Goal: Obtain resource: Download file/media

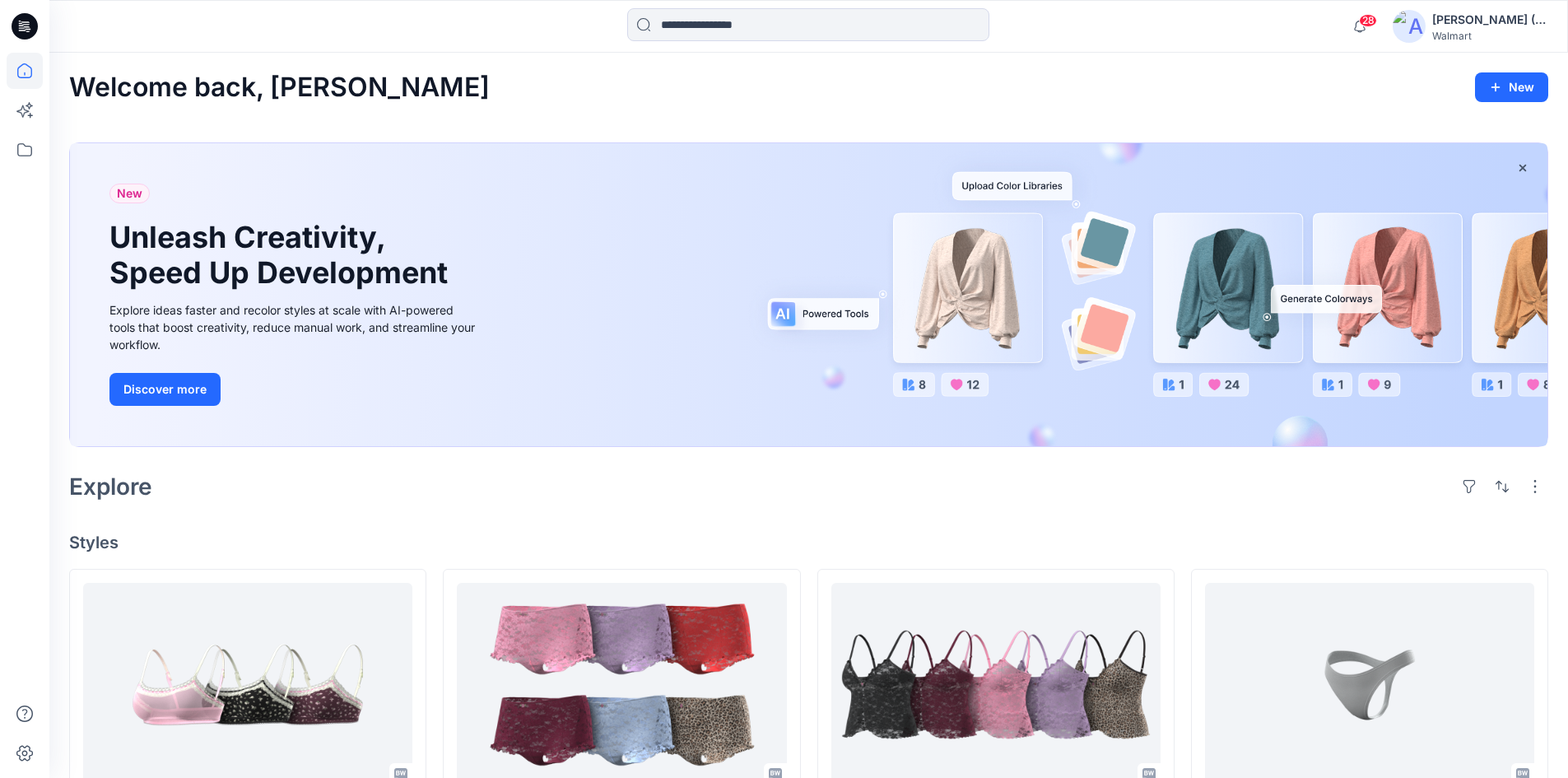
scroll to position [1893, 0]
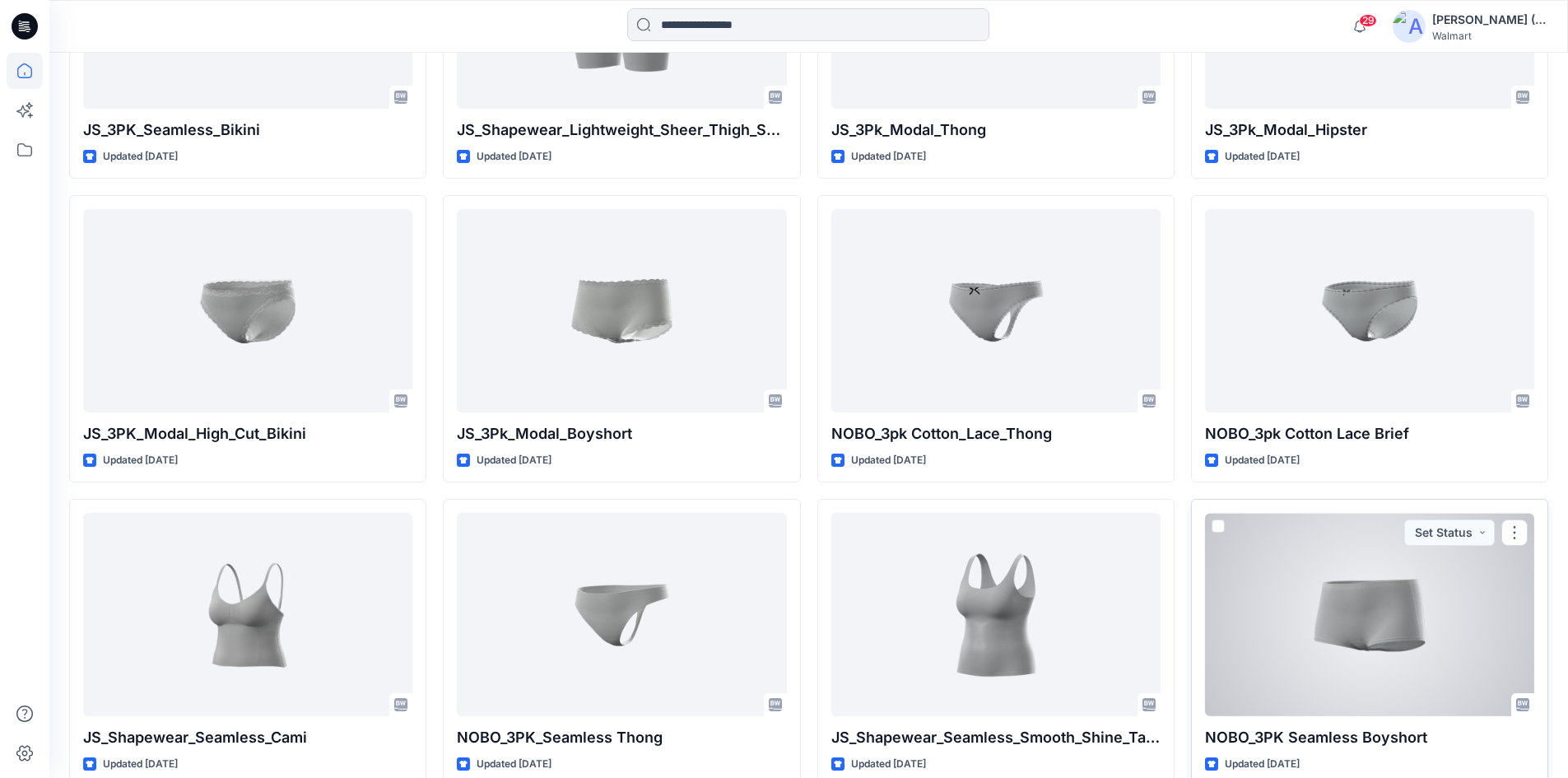
click at [1436, 665] on div at bounding box center [1369, 614] width 329 height 204
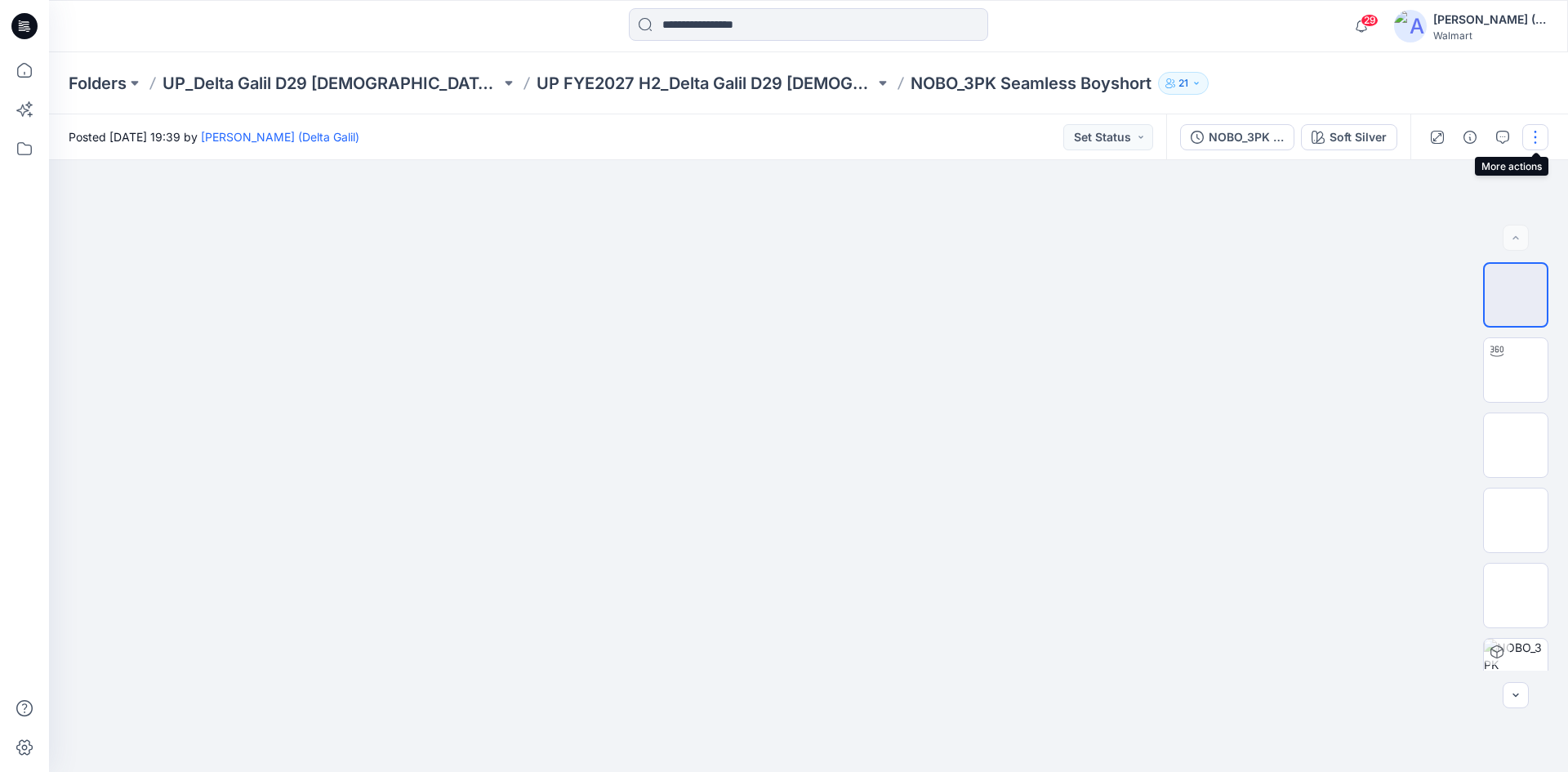
click at [1540, 144] on button "button" at bounding box center [1535, 137] width 26 height 26
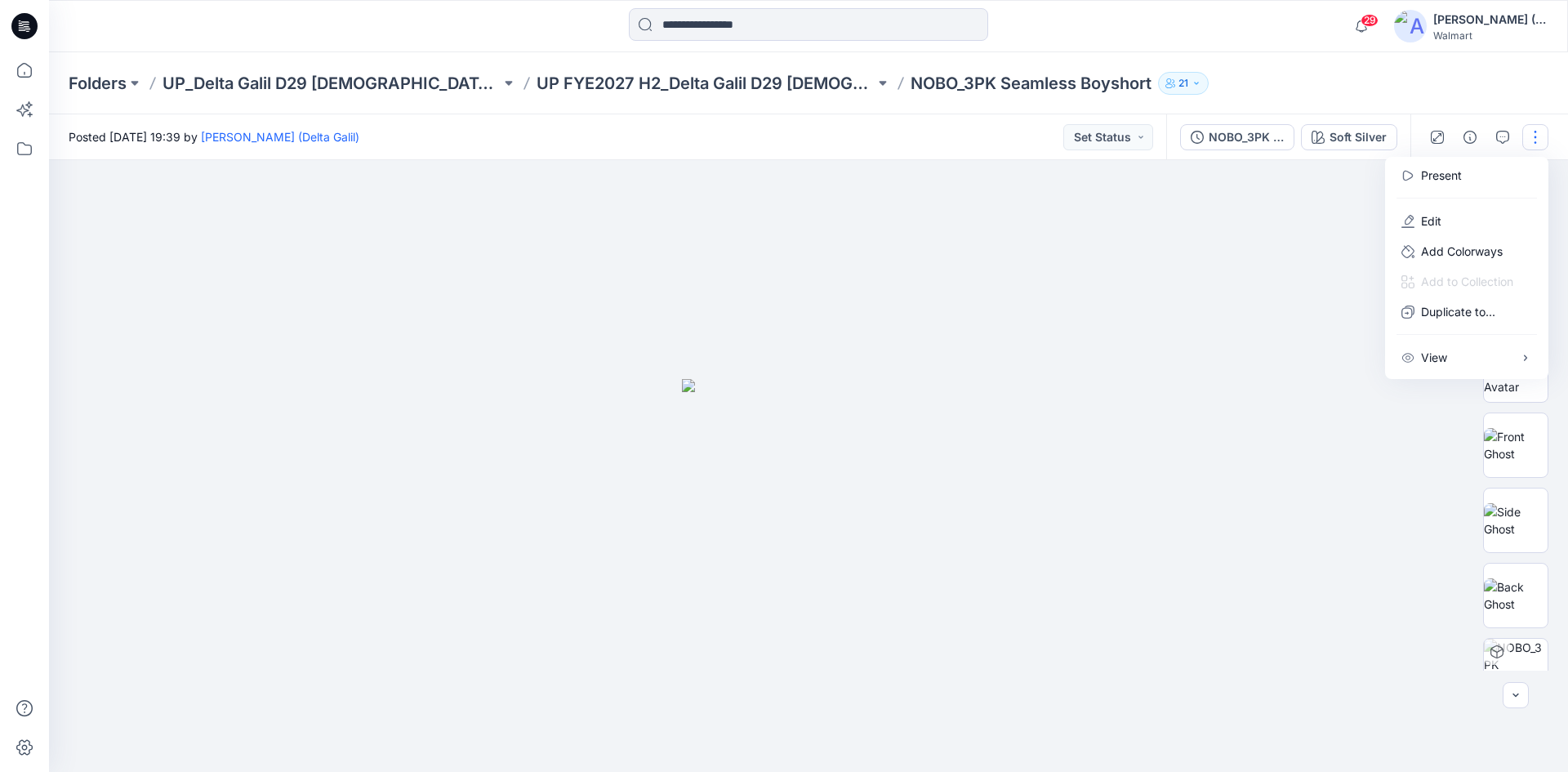
click at [1317, 271] on div at bounding box center [808, 466] width 1519 height 612
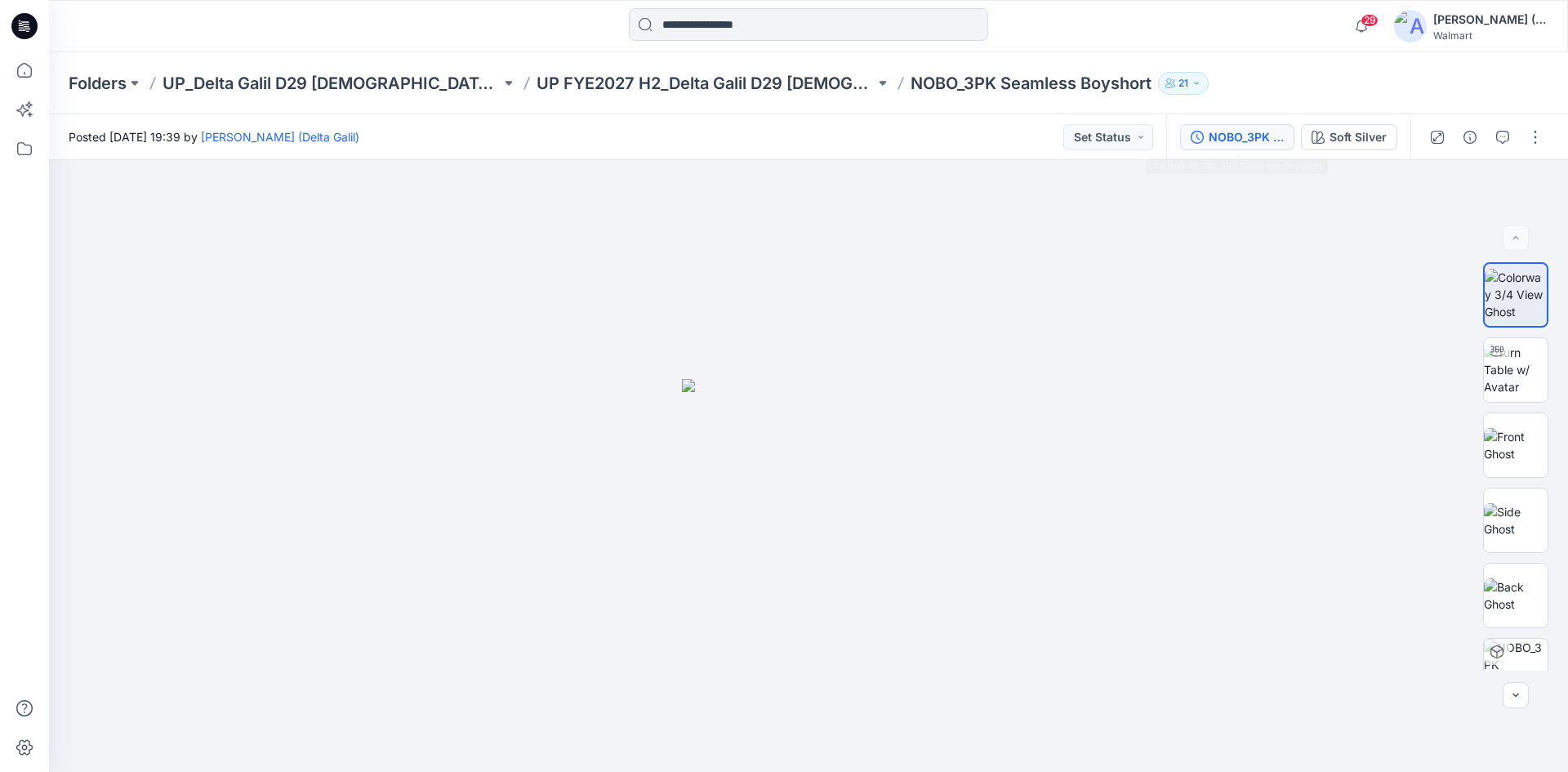
click at [1245, 143] on div "NOBO_3PK Seamless Boyshort" at bounding box center [1246, 137] width 75 height 18
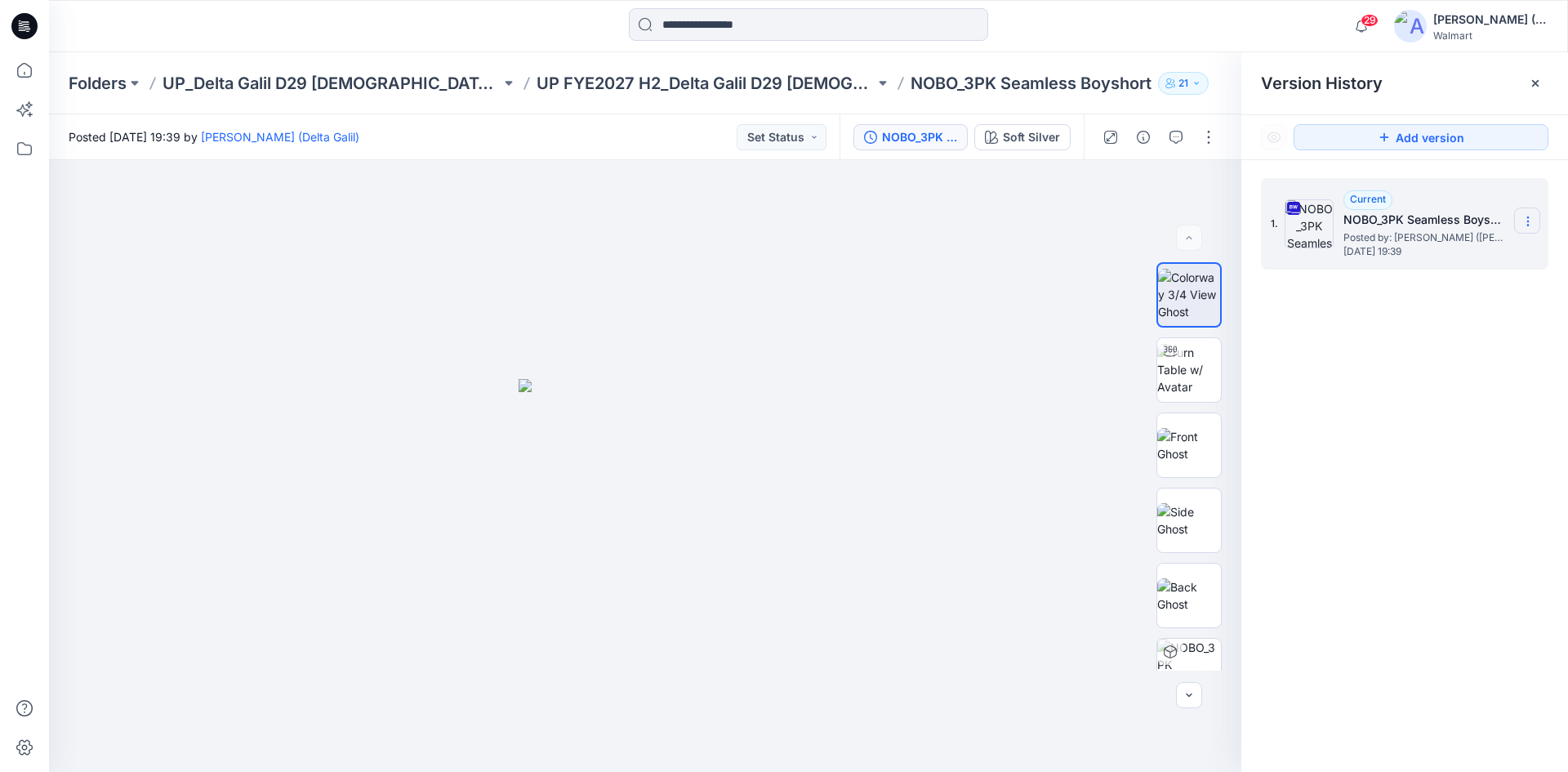
click at [1530, 227] on icon at bounding box center [1528, 221] width 13 height 13
click at [1476, 256] on span "Download Source BW File" at bounding box center [1446, 254] width 137 height 20
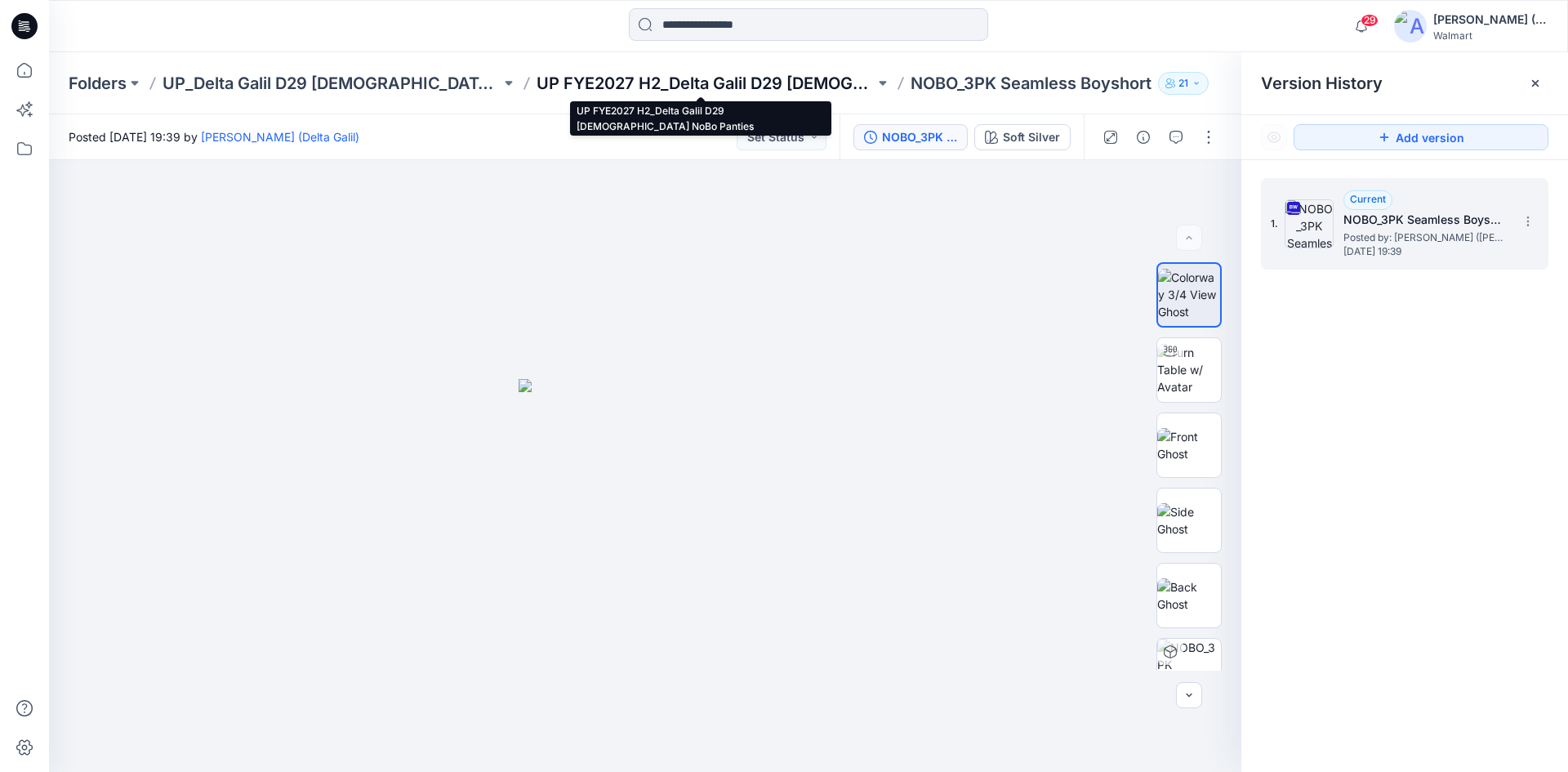
click at [722, 72] on p "UP FYE2027 H2_Delta Galil D29 [DEMOGRAPHIC_DATA] NoBo Panties" at bounding box center [705, 82] width 338 height 23
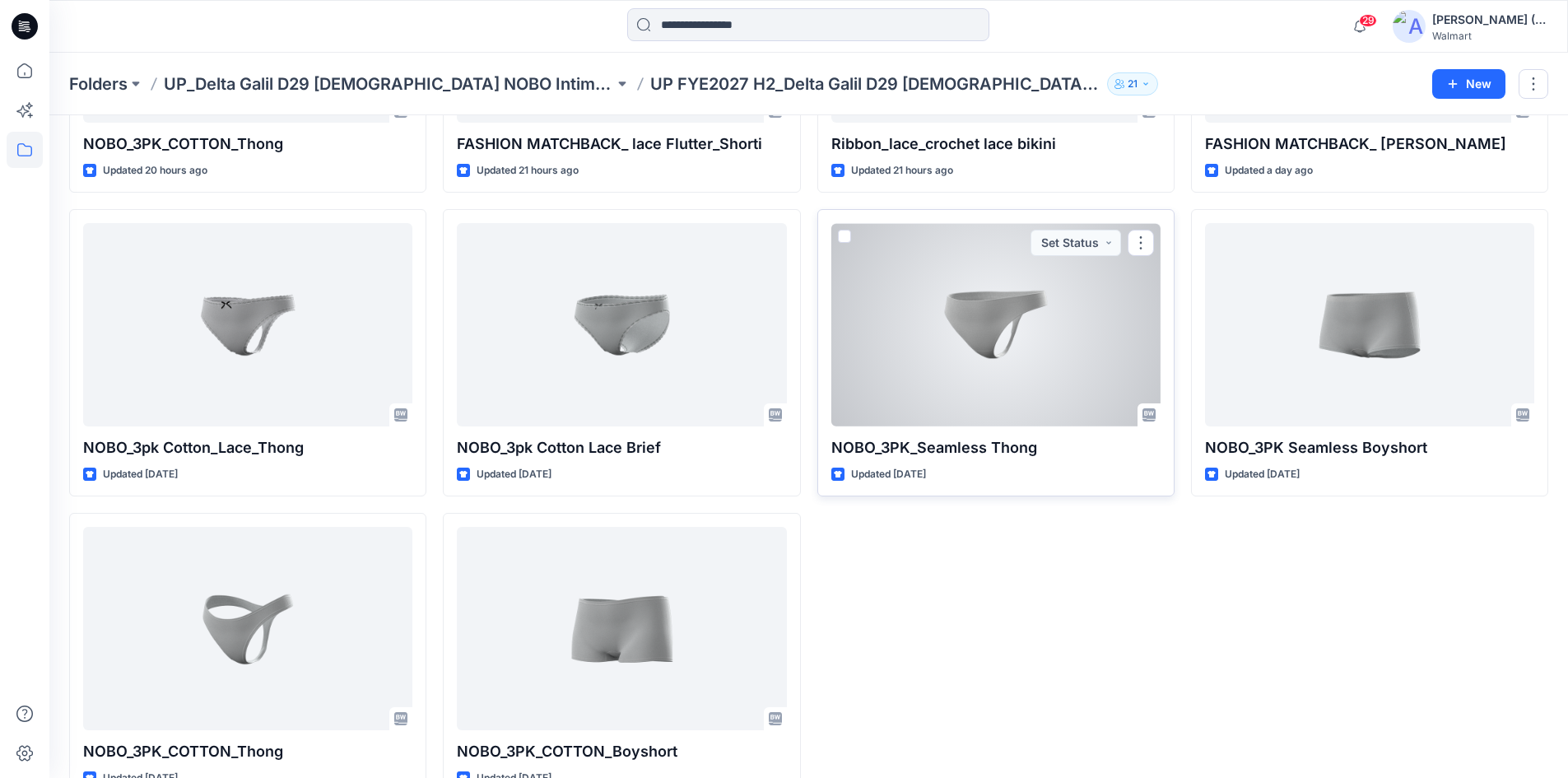
scroll to position [321, 0]
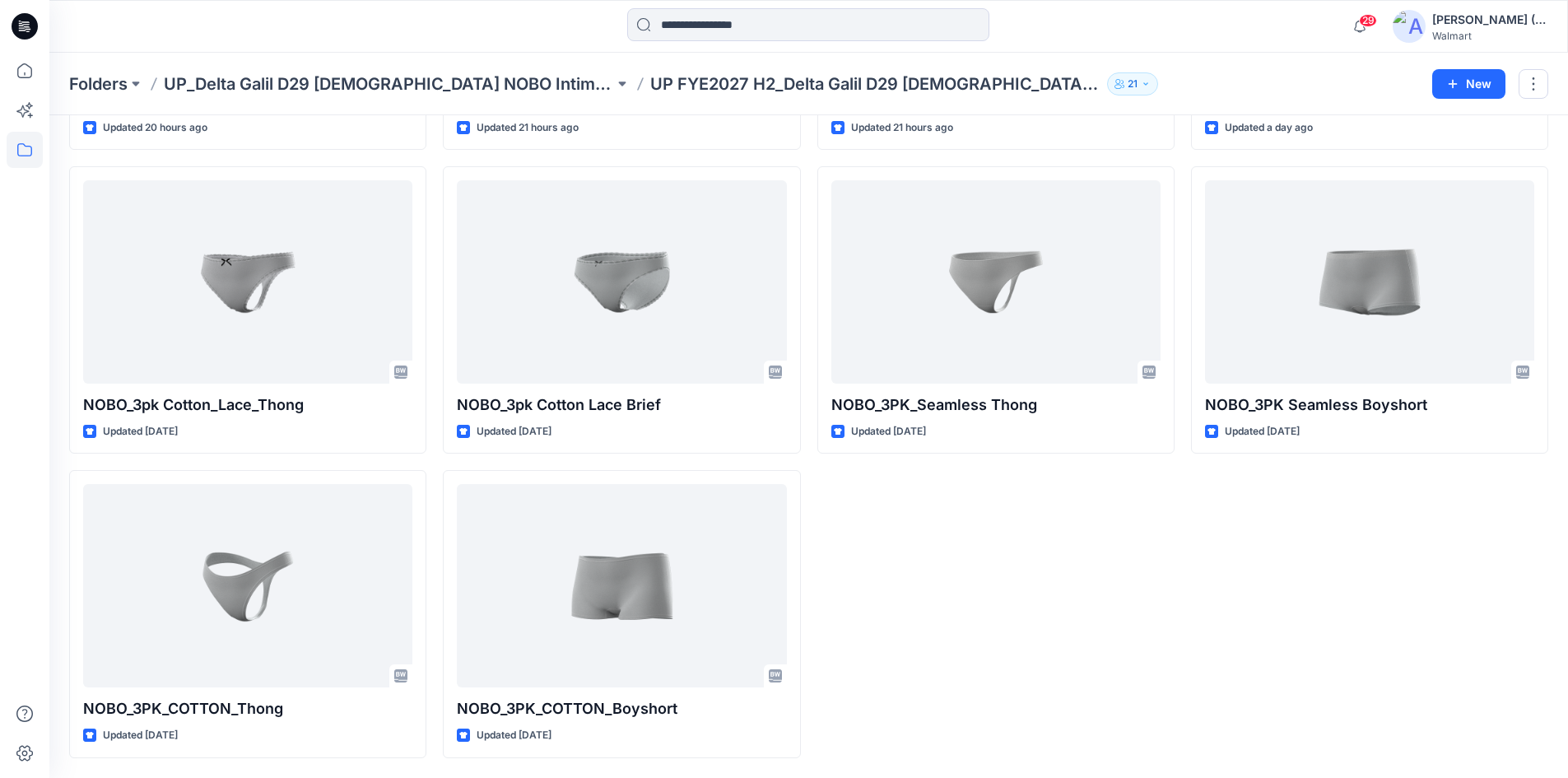
click at [1251, 596] on div "FASHION MATCHBACK_ lace Thongi Updated a day ago NOBO_3PK Seamless Boyshort Upd…" at bounding box center [1369, 310] width 357 height 896
click at [1007, 617] on div "Ribbon_lace_crochet lace bikini Updated 21 hours ago NOBO_3PK_Seamless Thong Up…" at bounding box center [995, 310] width 357 height 896
click at [35, 71] on icon at bounding box center [25, 71] width 37 height 37
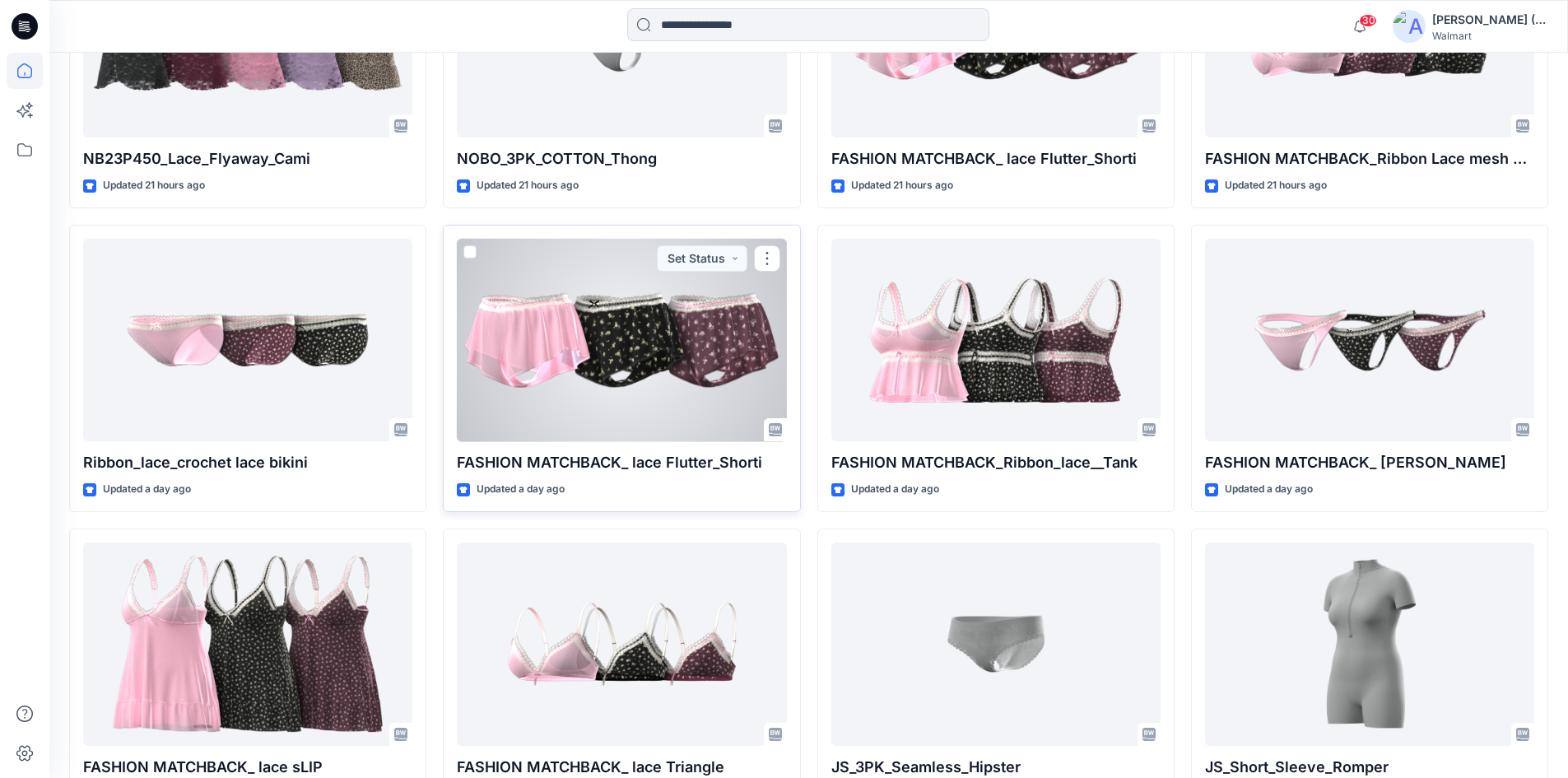
scroll to position [1259, 0]
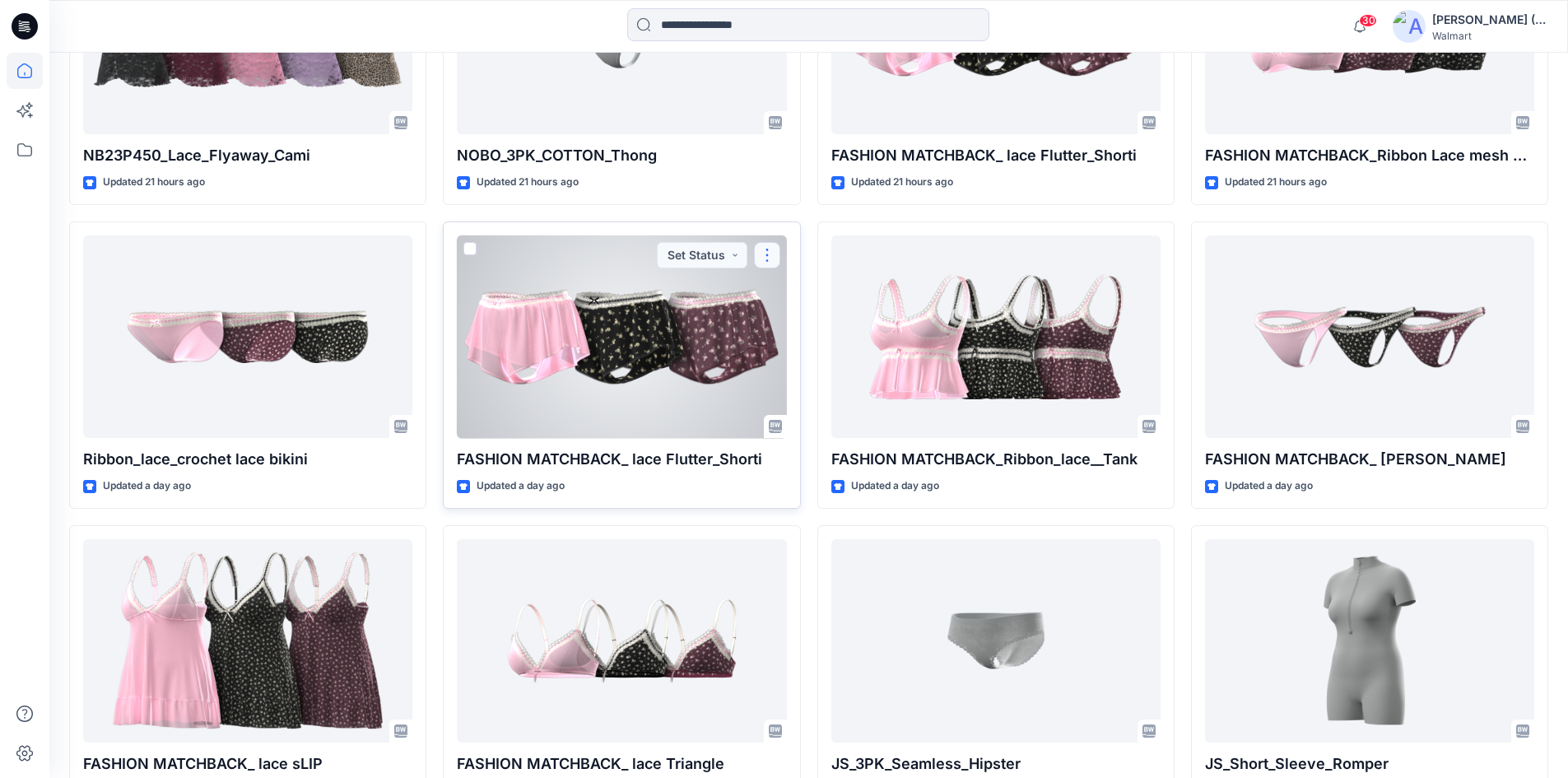
click at [777, 252] on button "button" at bounding box center [767, 255] width 26 height 26
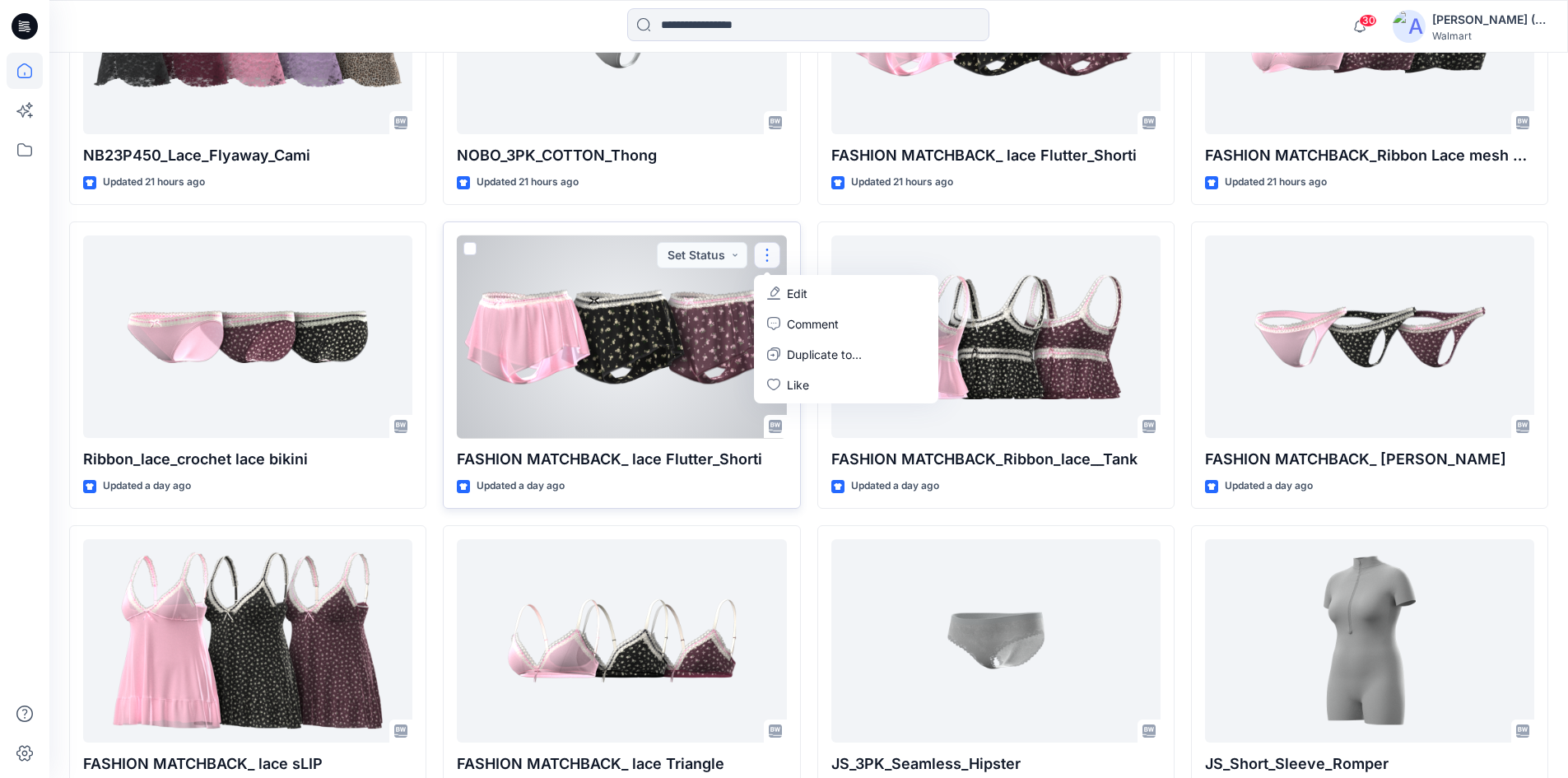
click at [642, 331] on div at bounding box center [621, 337] width 329 height 204
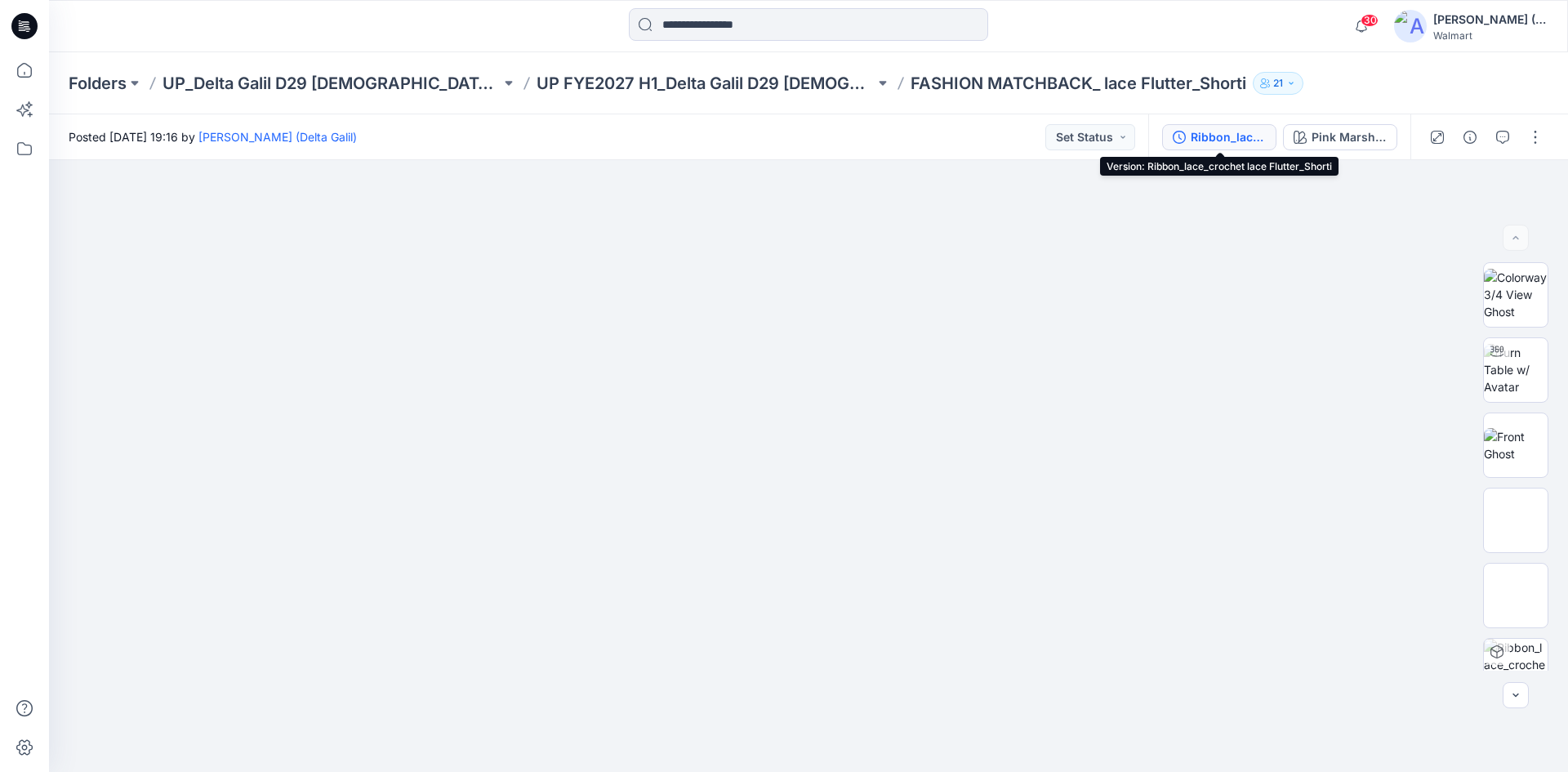
click at [1220, 139] on div "Ribbon_lace_crochet lace Flutter_Shorti" at bounding box center [1228, 137] width 75 height 18
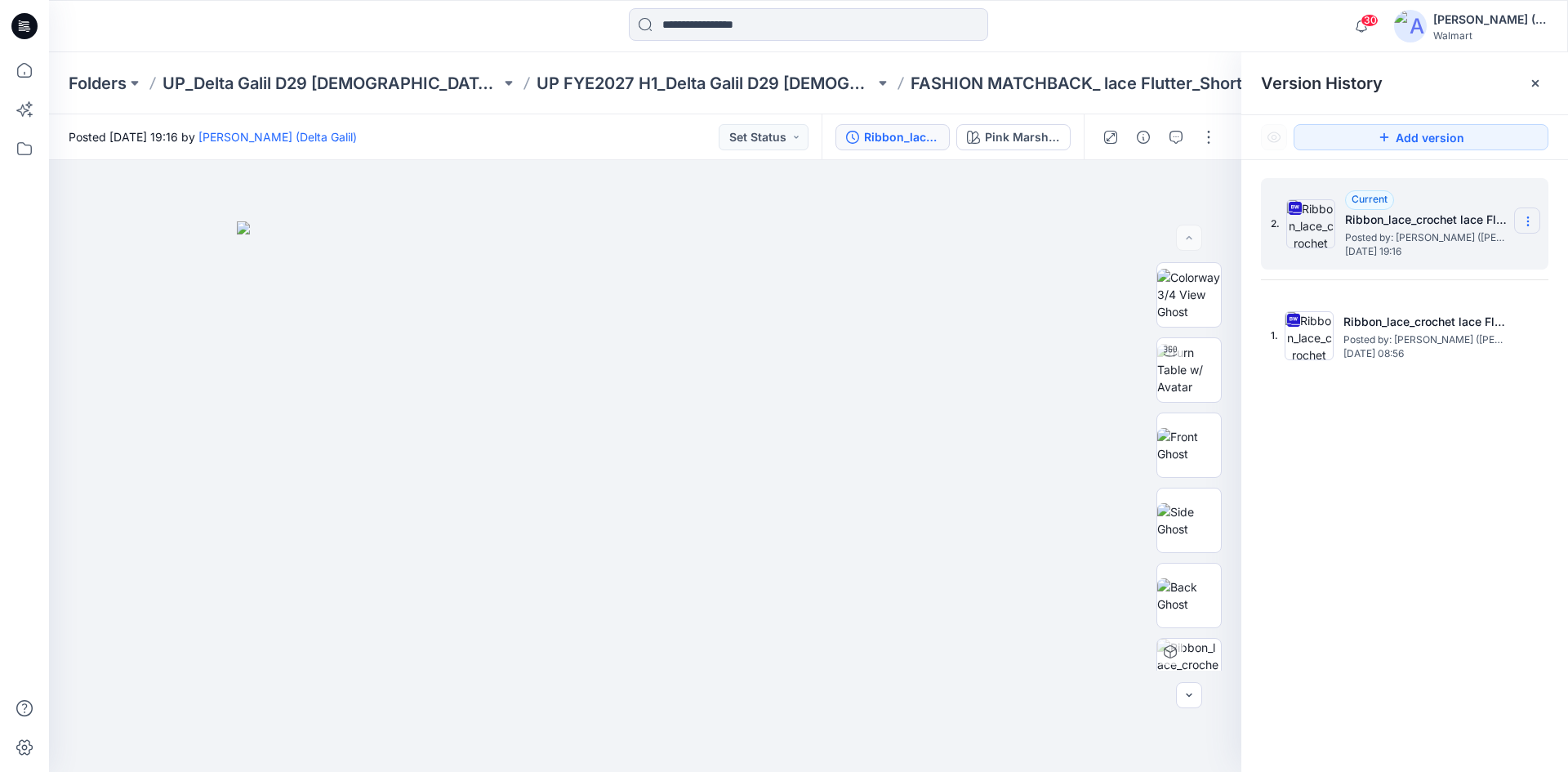
click at [1532, 224] on icon at bounding box center [1528, 221] width 13 height 13
click at [1442, 256] on span "Download Source BW File" at bounding box center [1446, 254] width 137 height 20
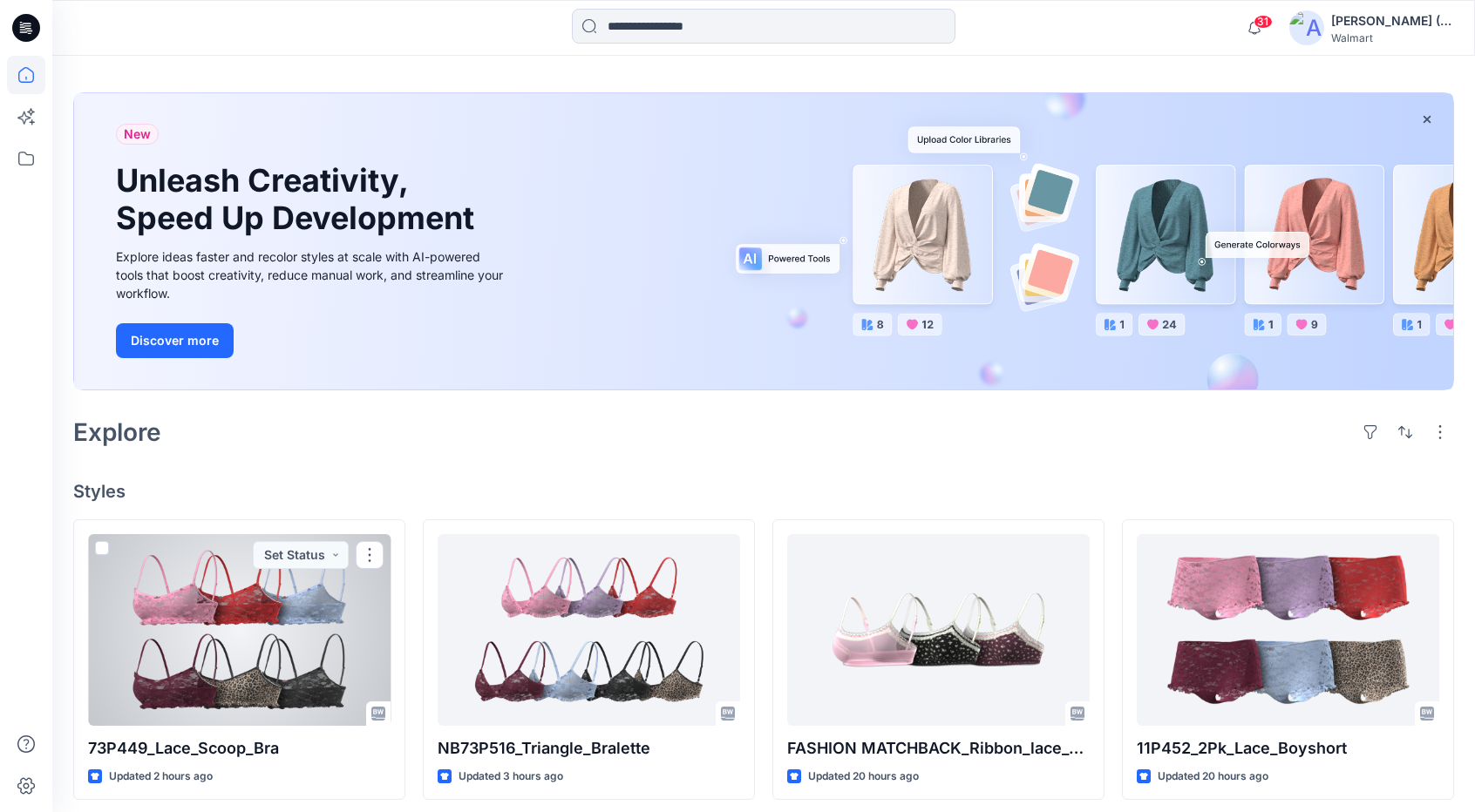
scroll to position [49, 0]
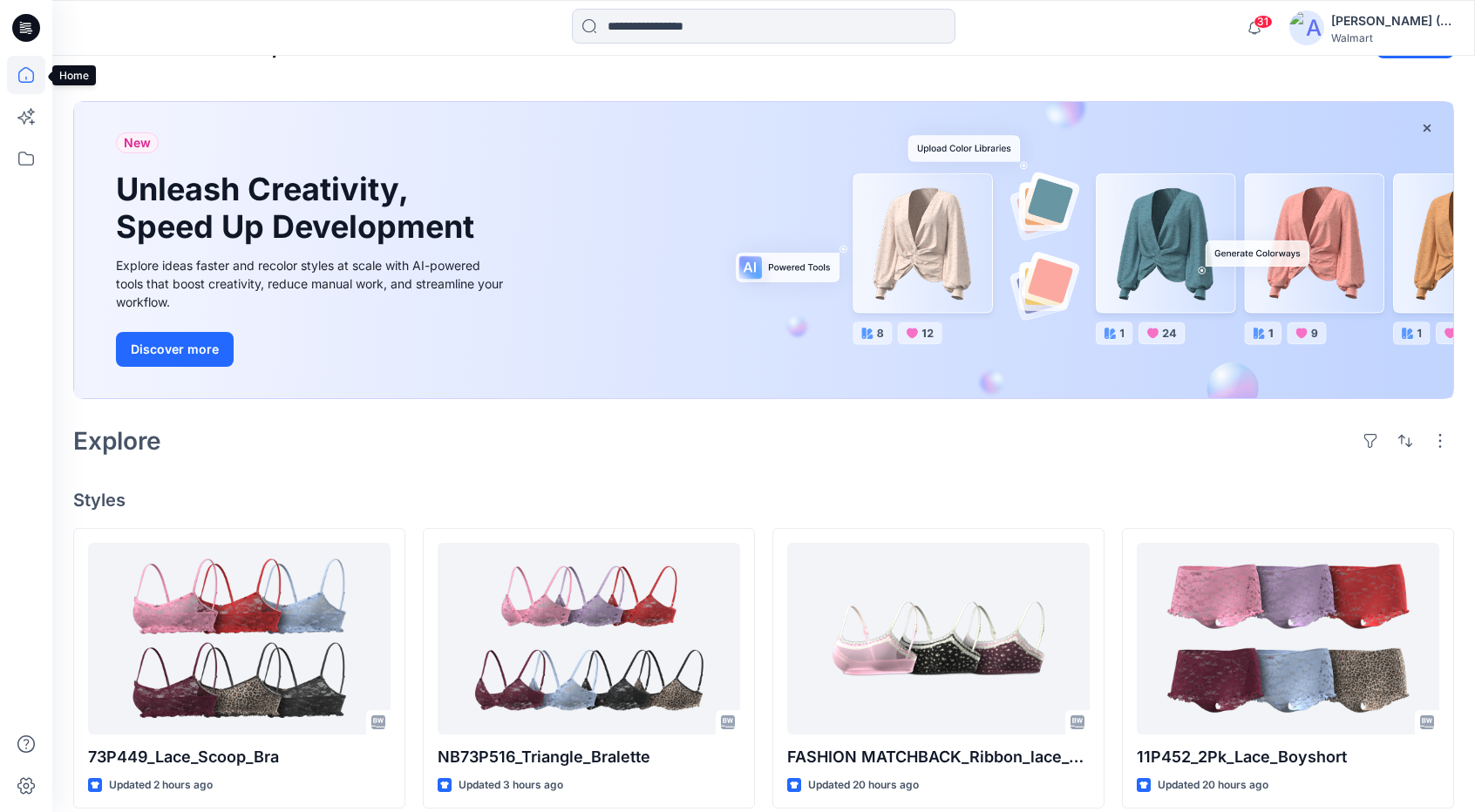
click at [19, 74] on icon at bounding box center [26, 75] width 39 height 39
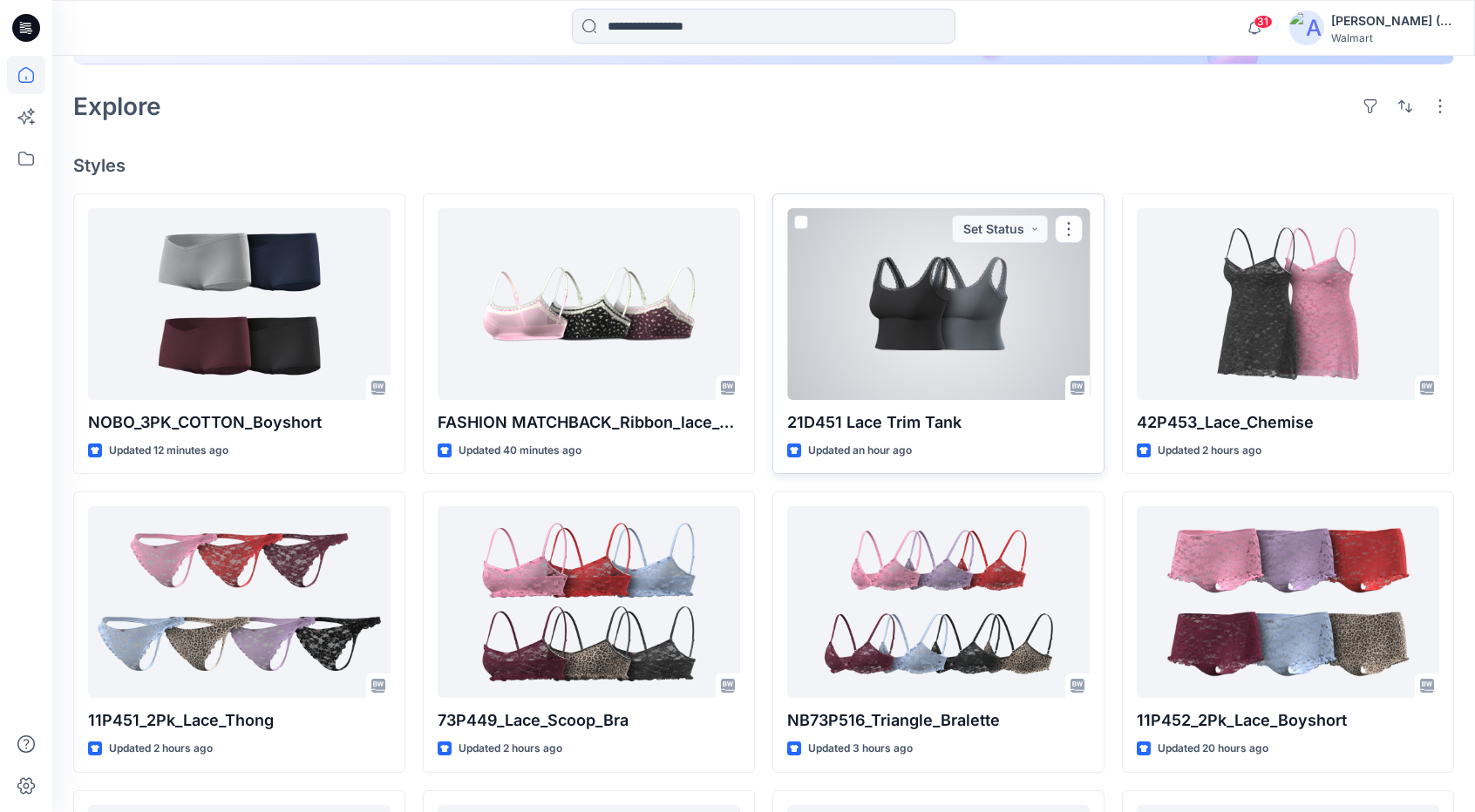
scroll to position [436, 0]
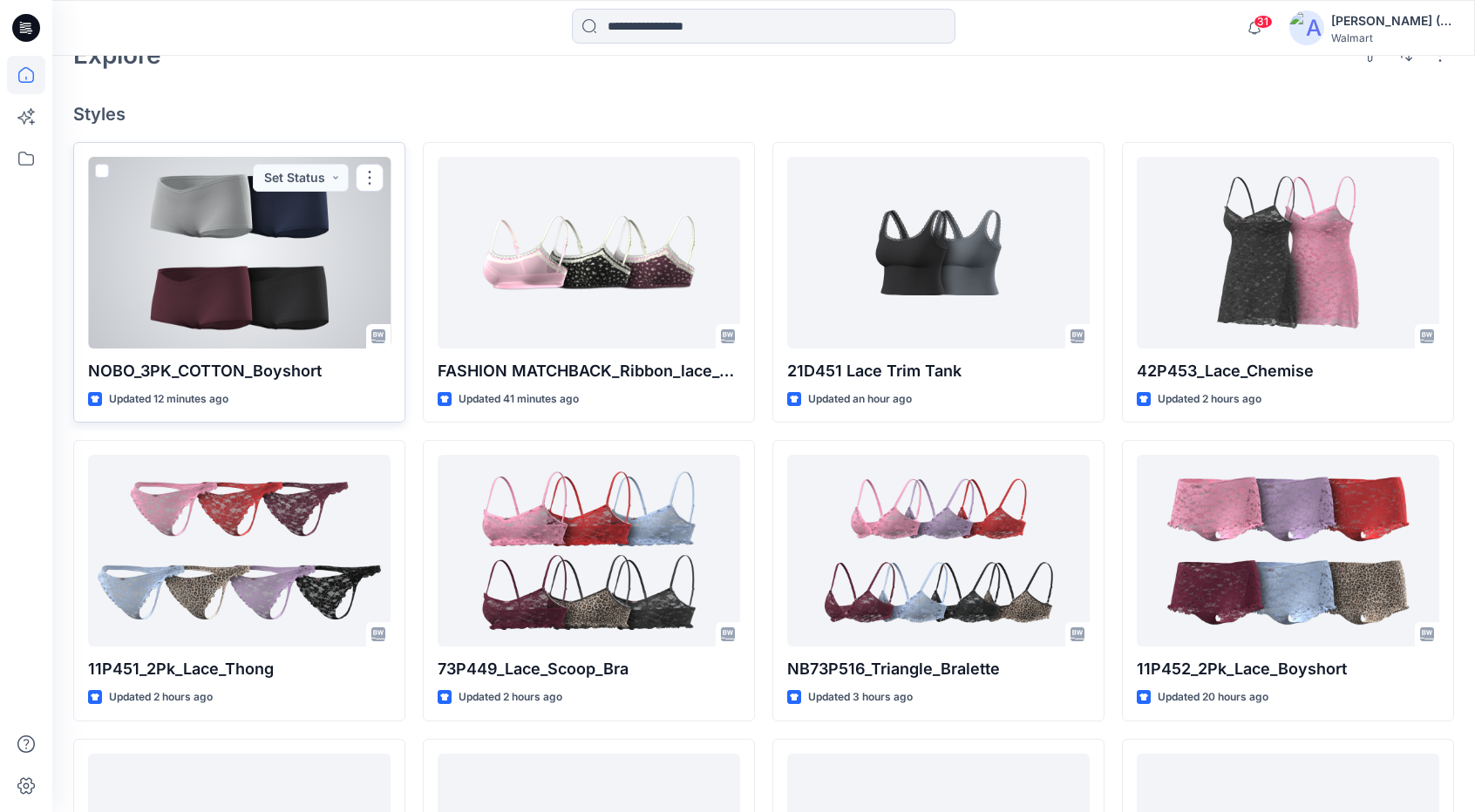
click at [207, 290] on div at bounding box center [239, 252] width 303 height 191
